Goal: Check status: Check status

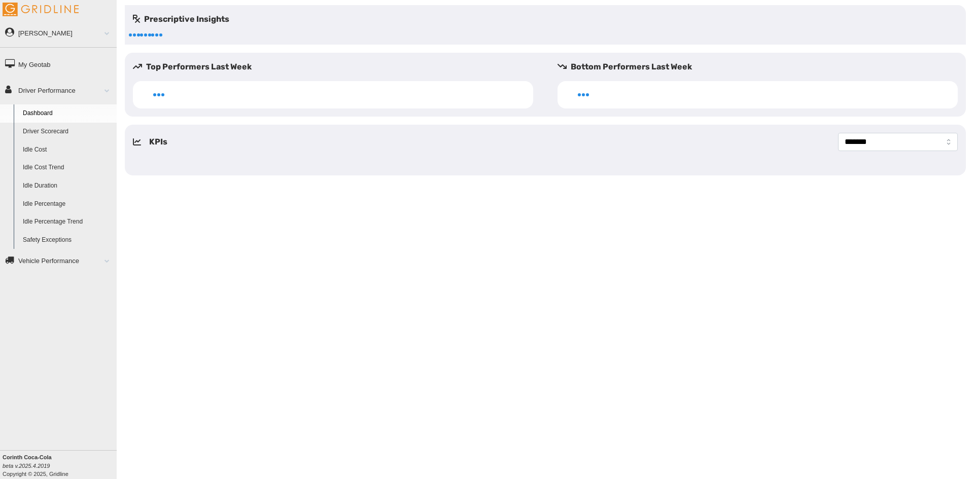
click at [102, 89] on span at bounding box center [102, 90] width 13 height 5
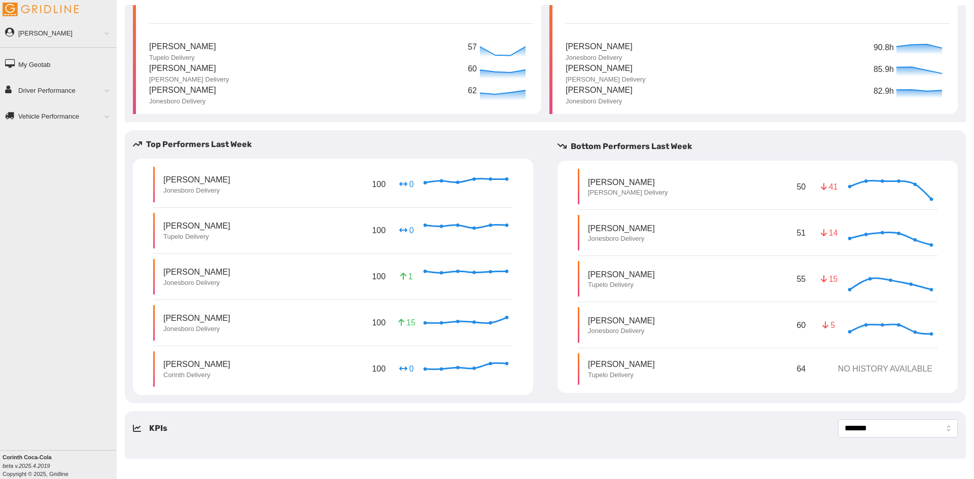
scroll to position [75, 0]
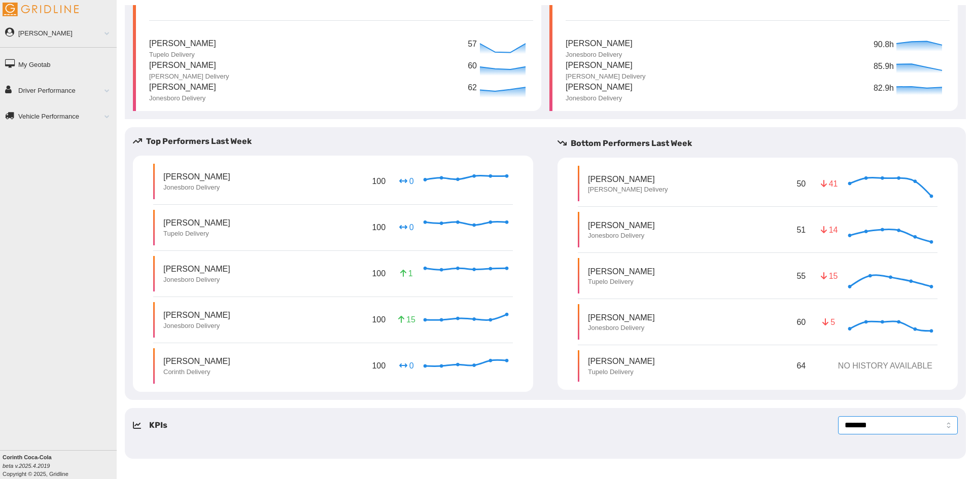
click at [943, 425] on select "**********" at bounding box center [898, 425] width 120 height 18
click at [939, 426] on select "**********" at bounding box center [898, 425] width 120 height 18
click at [102, 92] on span at bounding box center [102, 90] width 13 height 5
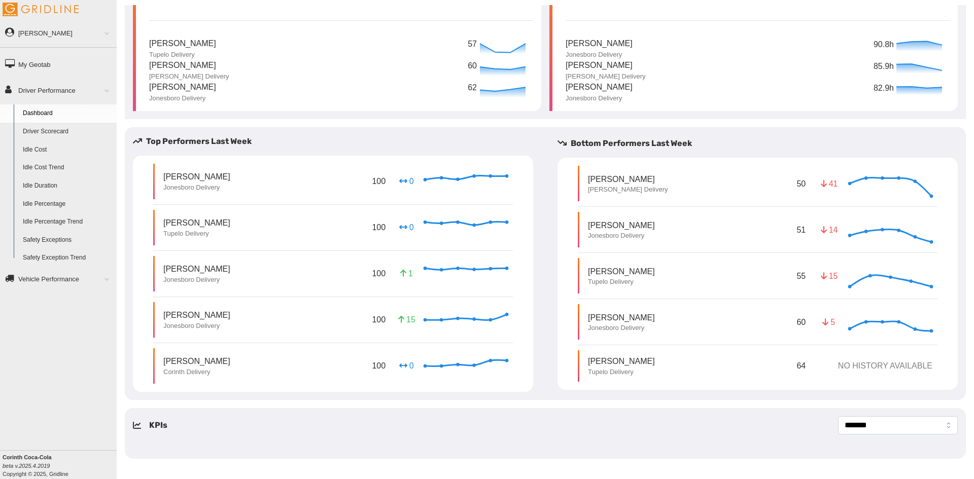
click at [68, 133] on link "Driver Scorecard" at bounding box center [67, 132] width 98 height 18
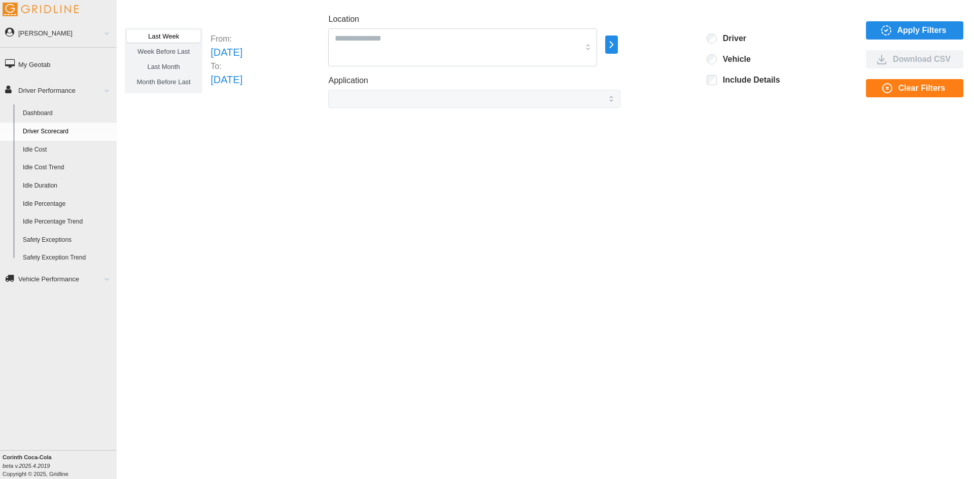
click at [617, 48] on icon "button" at bounding box center [611, 45] width 12 height 12
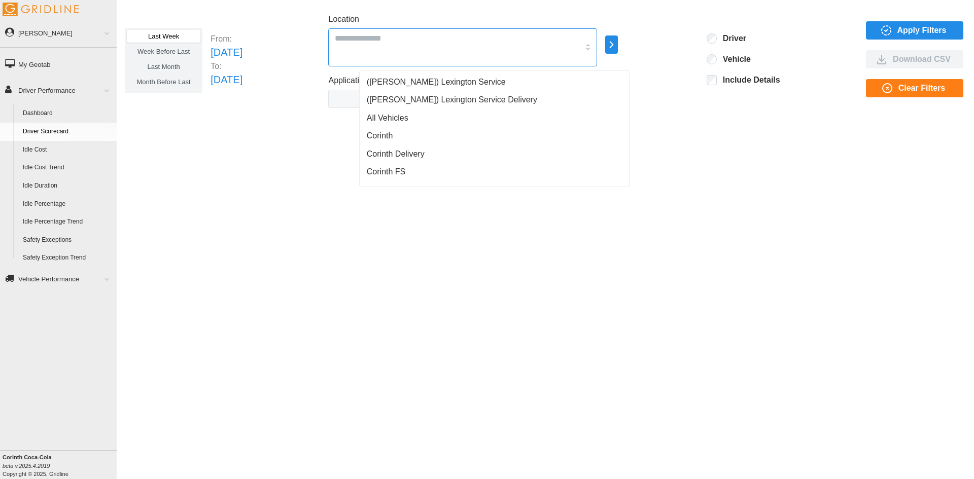
click at [597, 49] on div at bounding box center [462, 47] width 269 height 38
click at [397, 117] on span "All Vehicles" at bounding box center [388, 118] width 42 height 12
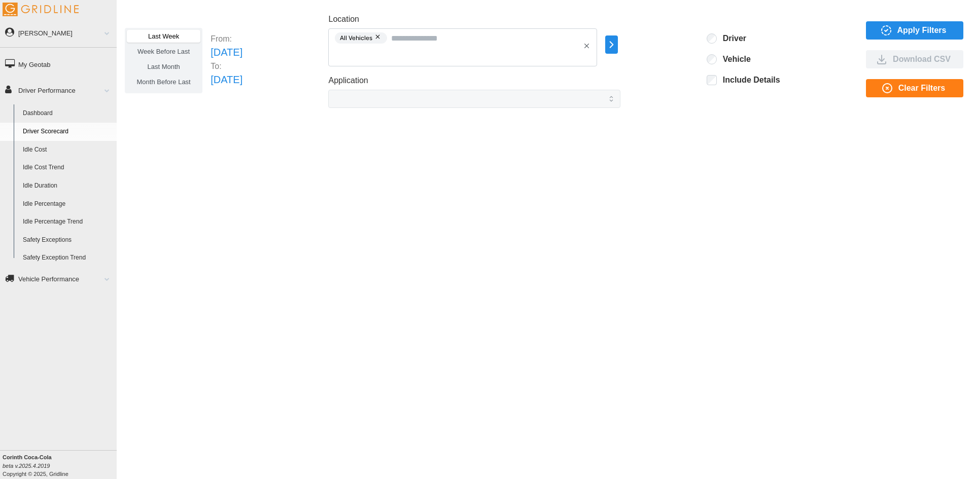
click at [617, 40] on icon "button" at bounding box center [611, 45] width 12 height 12
click at [690, 52] on div "All Vehicles" at bounding box center [692, 45] width 74 height 24
click at [923, 33] on span "Apply Filters" at bounding box center [921, 30] width 49 height 17
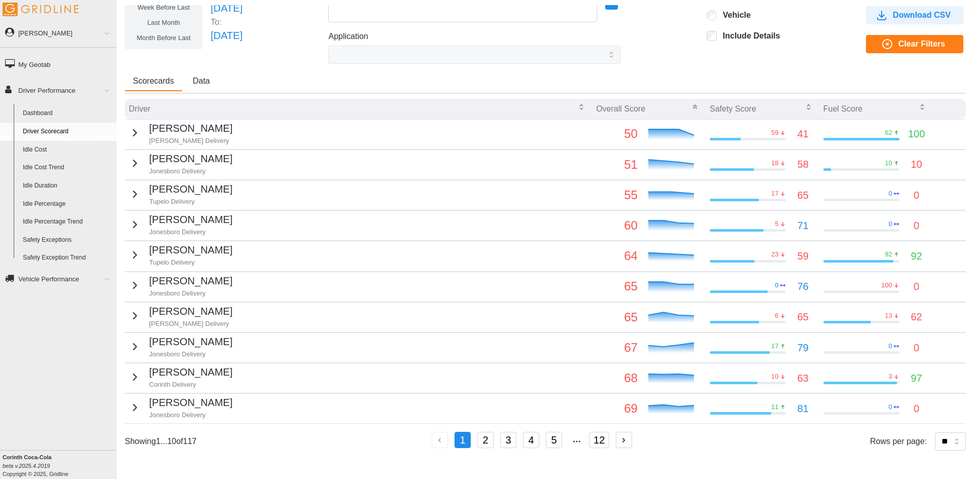
scroll to position [44, 0]
click at [485, 437] on button "2" at bounding box center [485, 440] width 16 height 16
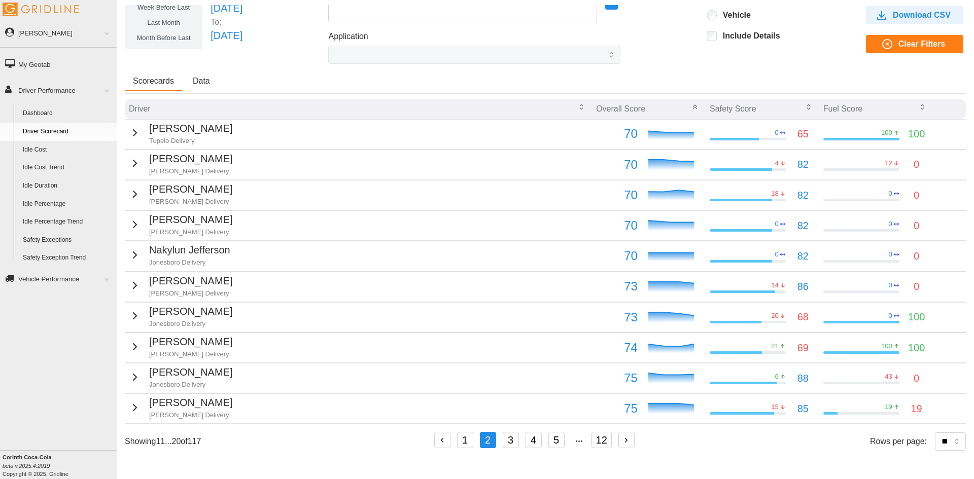
click at [507, 443] on button "3" at bounding box center [511, 440] width 16 height 16
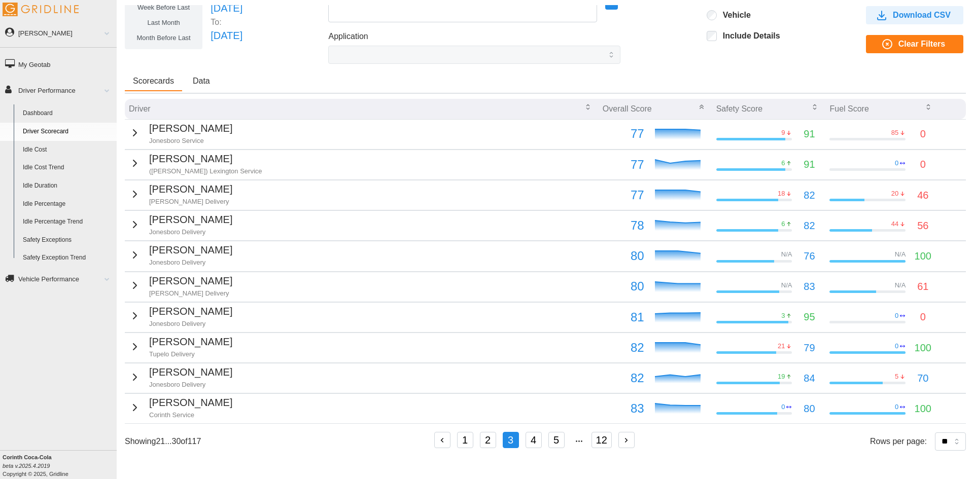
click at [535, 439] on button "4" at bounding box center [533, 440] width 16 height 16
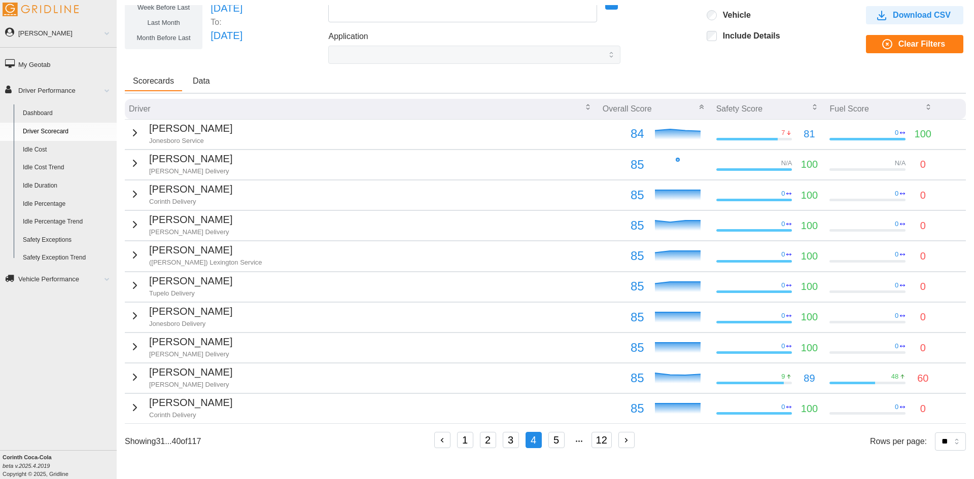
click at [557, 439] on button "5" at bounding box center [556, 440] width 16 height 16
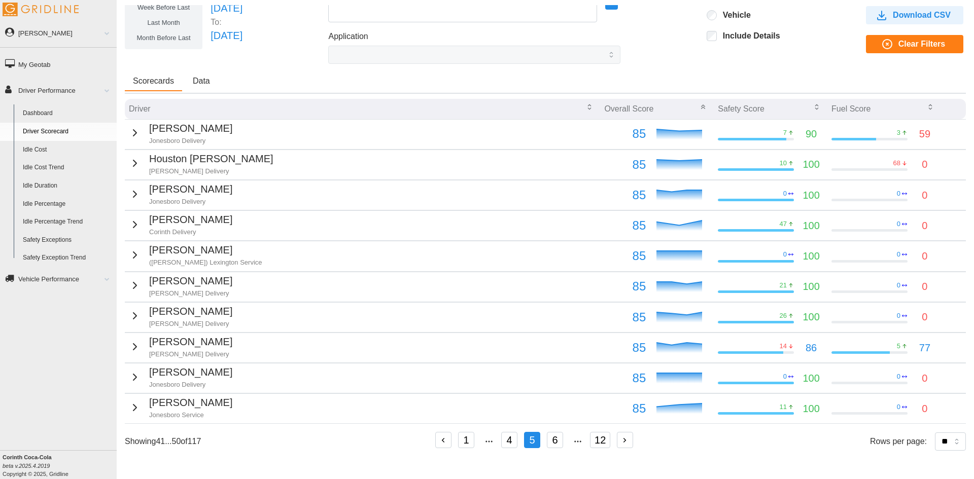
click at [552, 442] on button "6" at bounding box center [555, 440] width 16 height 16
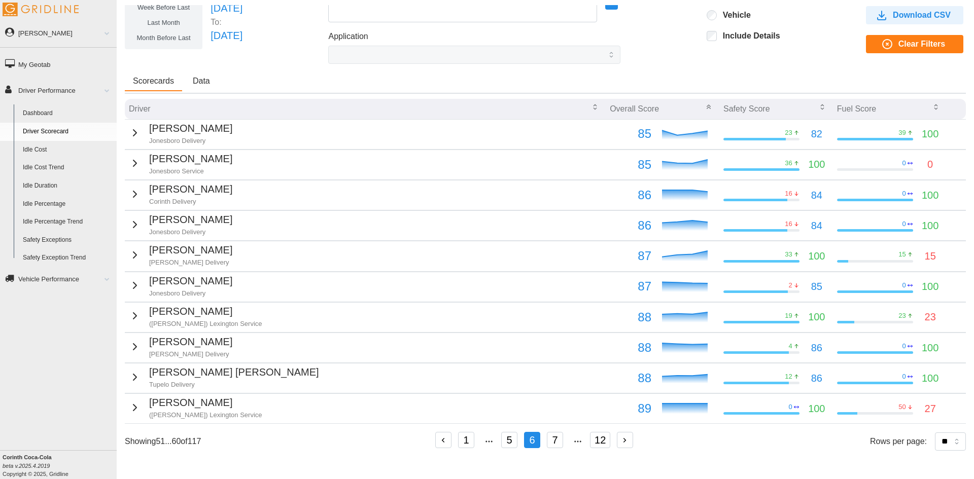
click at [238, 256] on td "[PERSON_NAME] Delivery" at bounding box center [365, 256] width 481 height 30
click at [180, 255] on p "[PERSON_NAME]" at bounding box center [190, 250] width 83 height 16
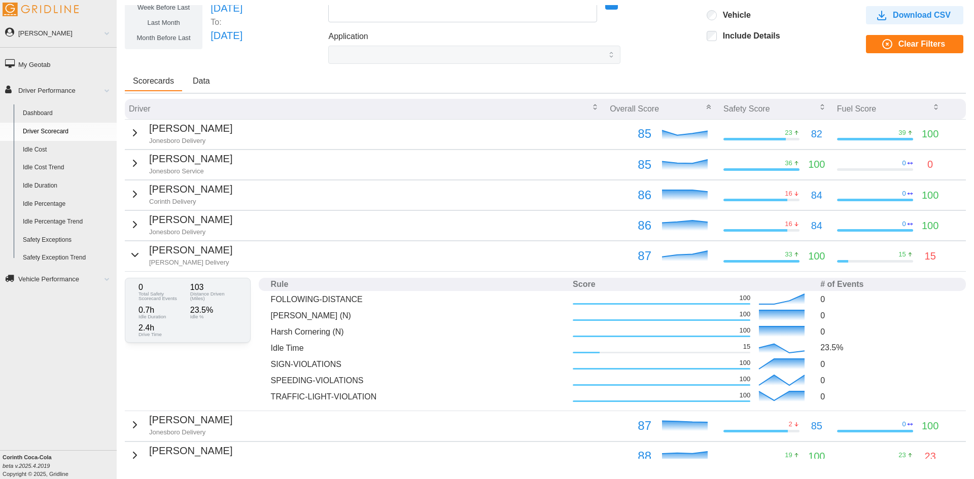
click at [38, 90] on link "Driver Performance" at bounding box center [58, 90] width 117 height 23
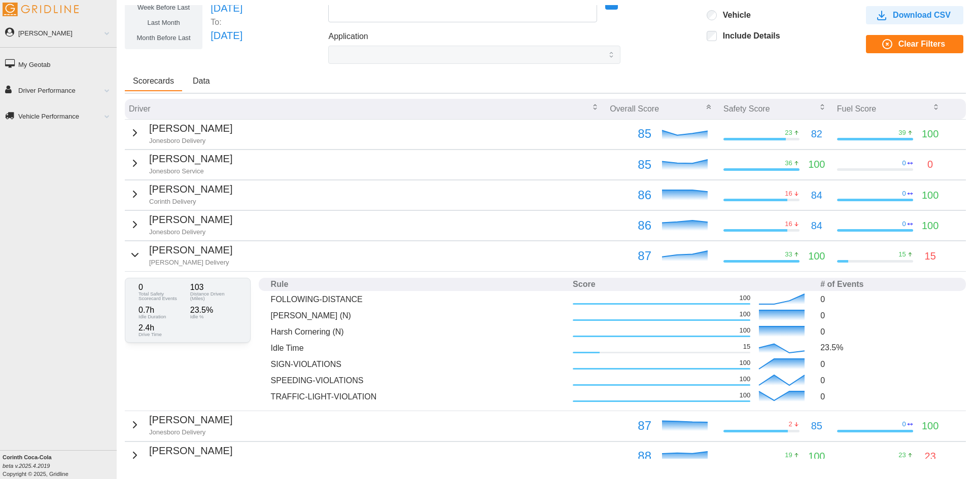
scroll to position [0, 0]
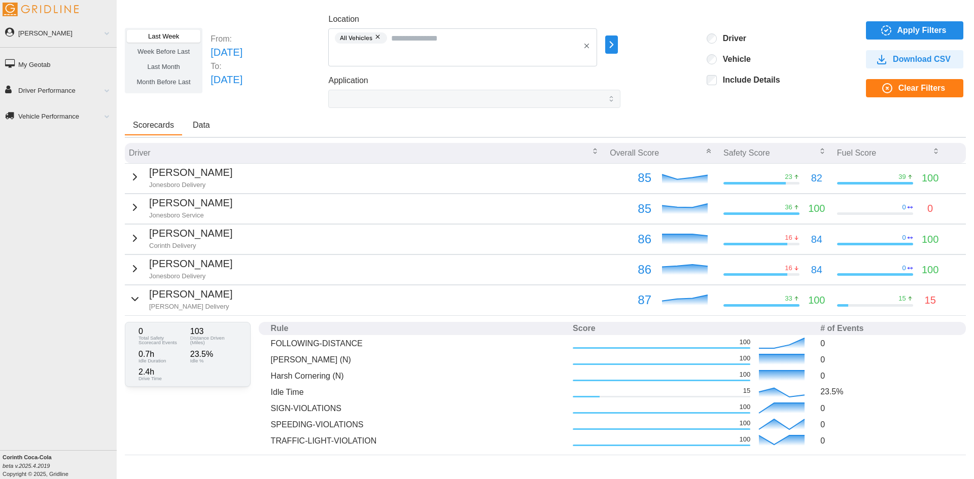
click at [173, 50] on span "Week Before Last" at bounding box center [163, 52] width 52 height 8
click at [898, 28] on span "Apply Filters" at bounding box center [921, 30] width 49 height 17
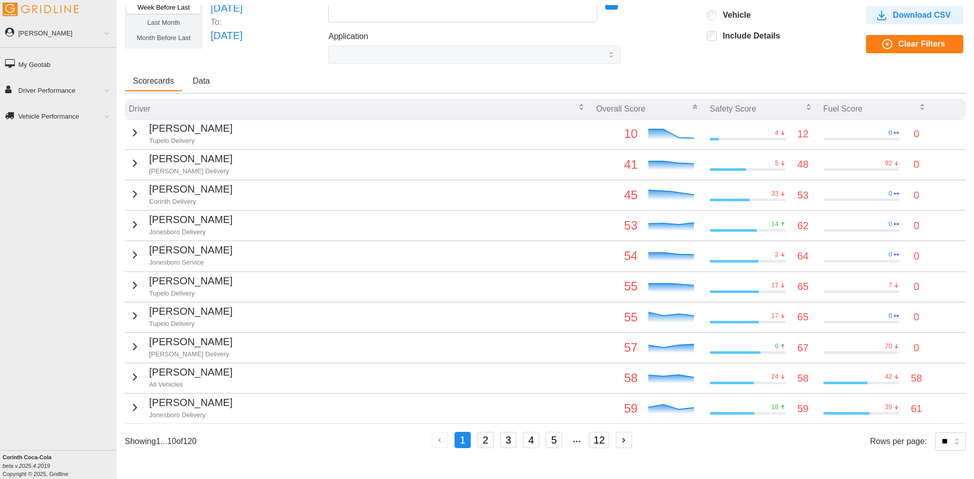
scroll to position [44, 0]
drag, startPoint x: 131, startPoint y: 342, endPoint x: 135, endPoint y: 339, distance: 5.2
click at [135, 339] on div "[PERSON_NAME] Delivery" at bounding box center [180, 346] width 103 height 25
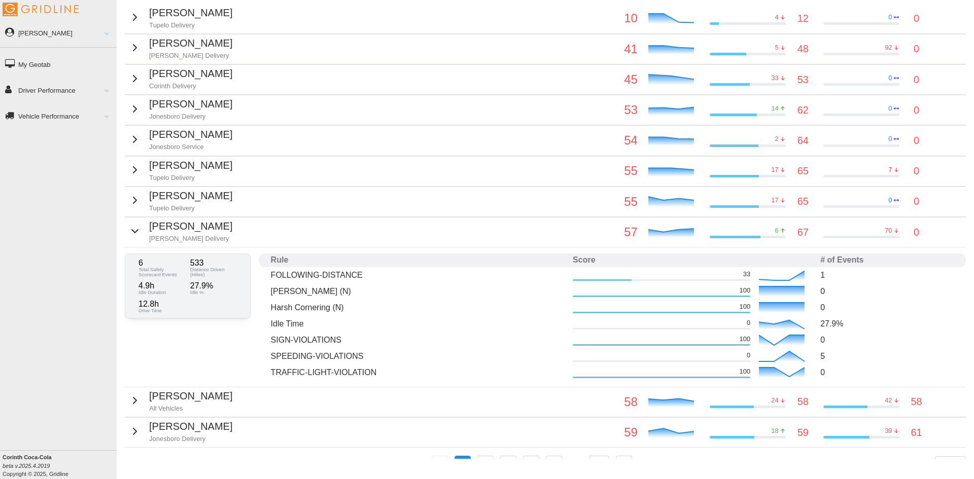
scroll to position [184, 0]
